Goal: Information Seeking & Learning: Learn about a topic

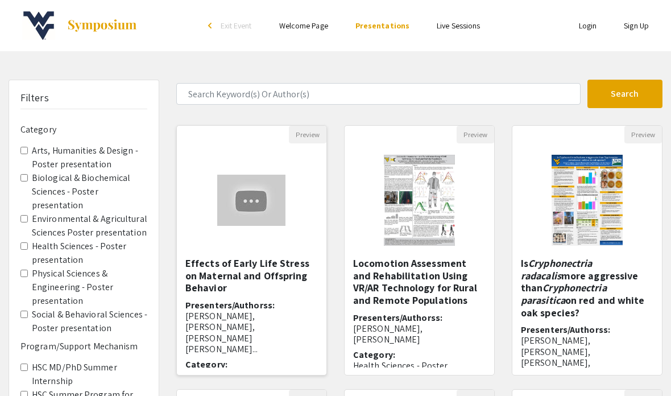
click at [307, 224] on div at bounding box center [252, 200] width 150 height 114
